Goal: Find specific page/section: Find specific page/section

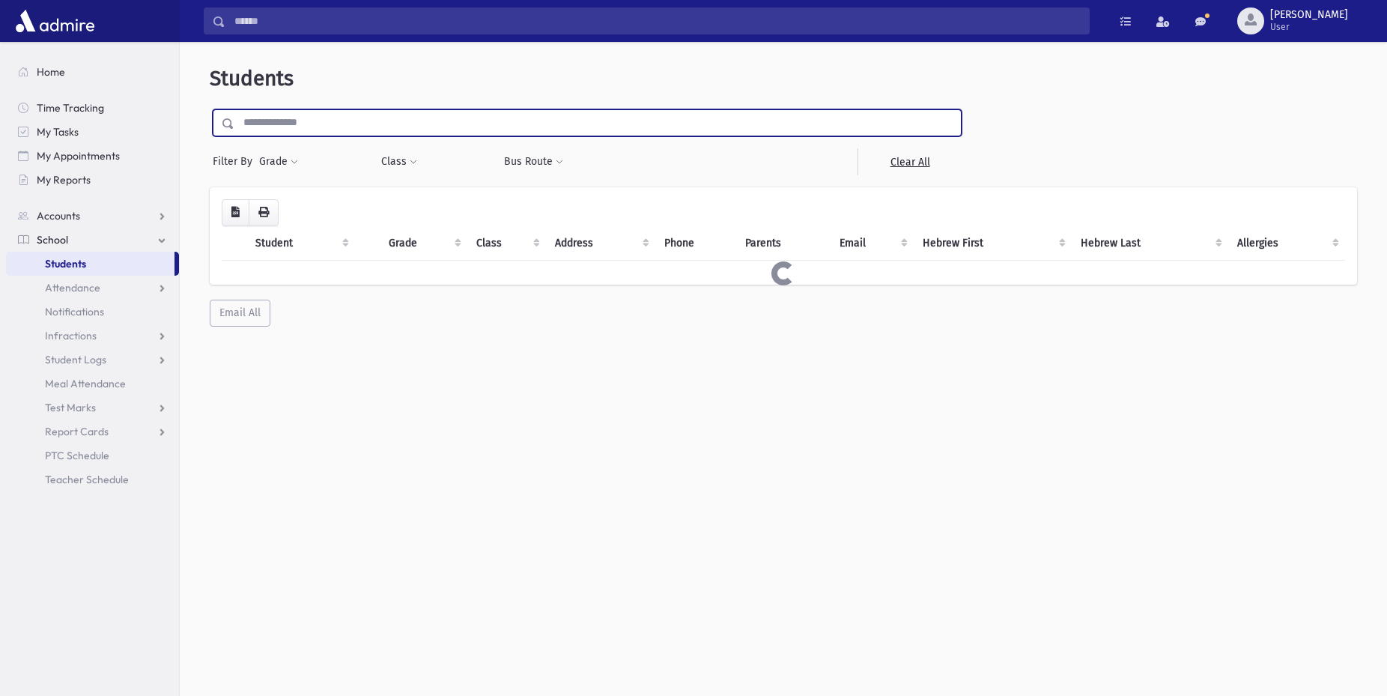
click at [396, 124] on input "text" at bounding box center [597, 122] width 727 height 27
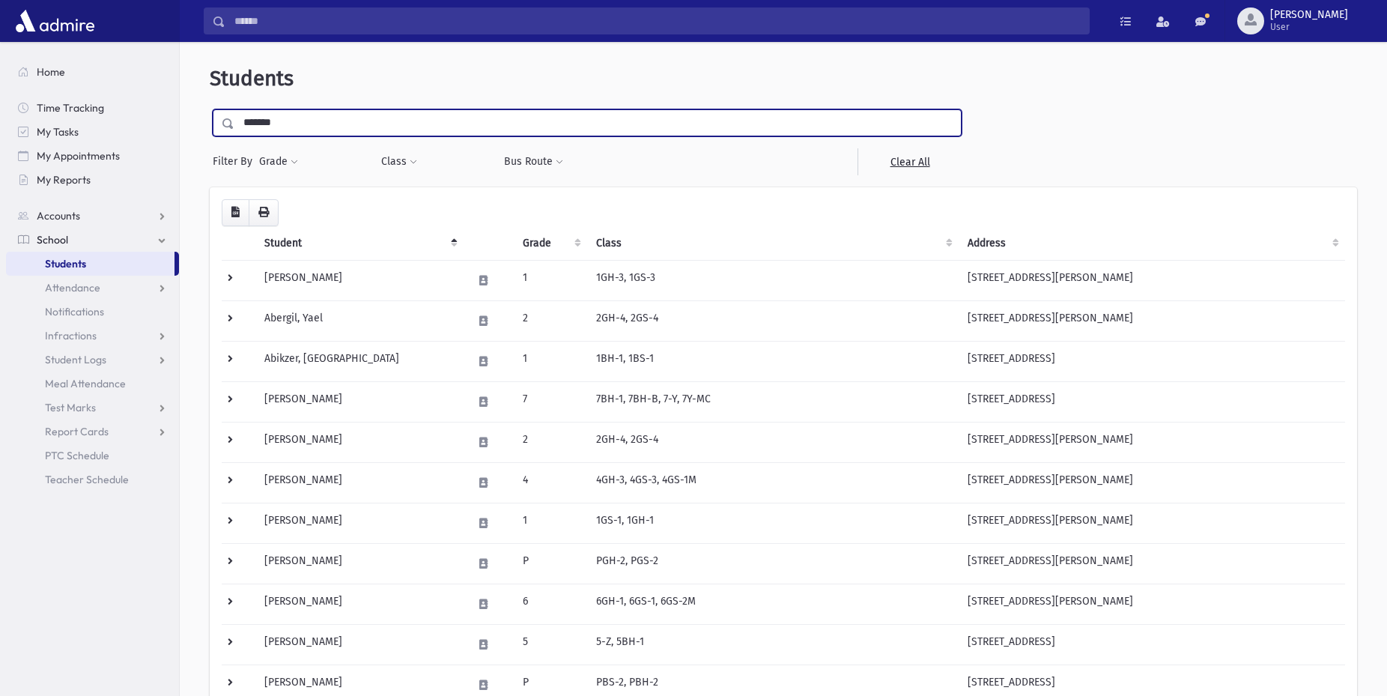
type input "*******"
click at [210, 109] on input "submit" at bounding box center [231, 119] width 42 height 20
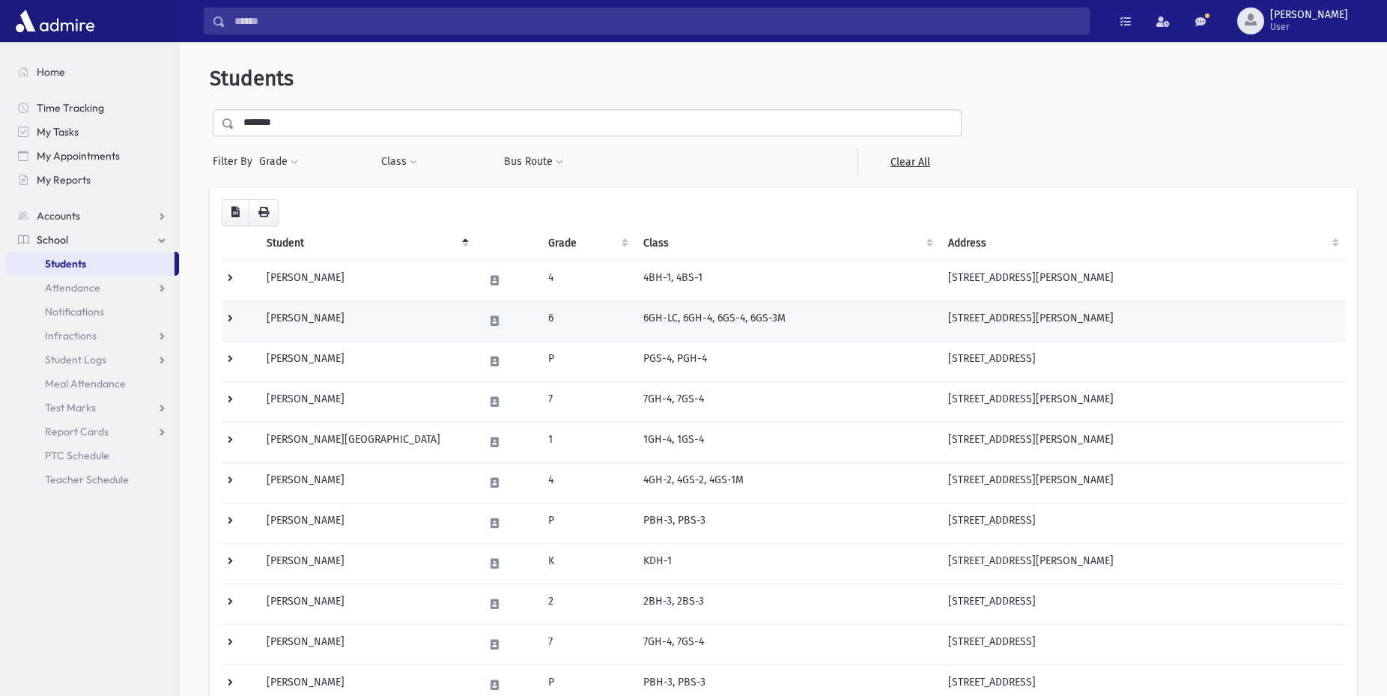
click at [320, 312] on td "Kaufman, Atara" at bounding box center [366, 320] width 217 height 40
